Goal: Navigation & Orientation: Find specific page/section

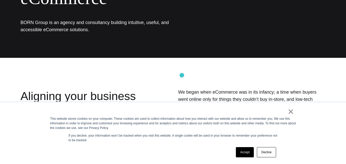
scroll to position [85, 0]
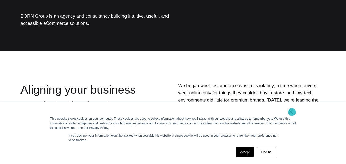
click at [292, 112] on link "×" at bounding box center [291, 111] width 6 height 5
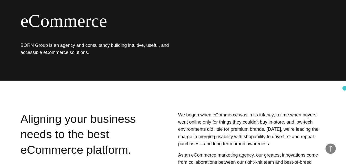
scroll to position [0, 0]
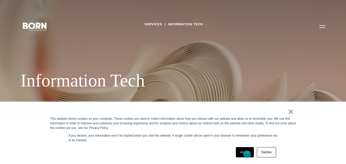
click at [247, 154] on link "Accept" at bounding box center [245, 152] width 18 height 10
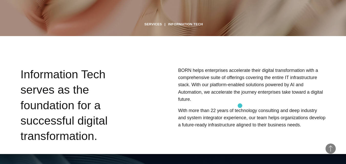
scroll to position [171, 0]
